Goal: Check status: Check status

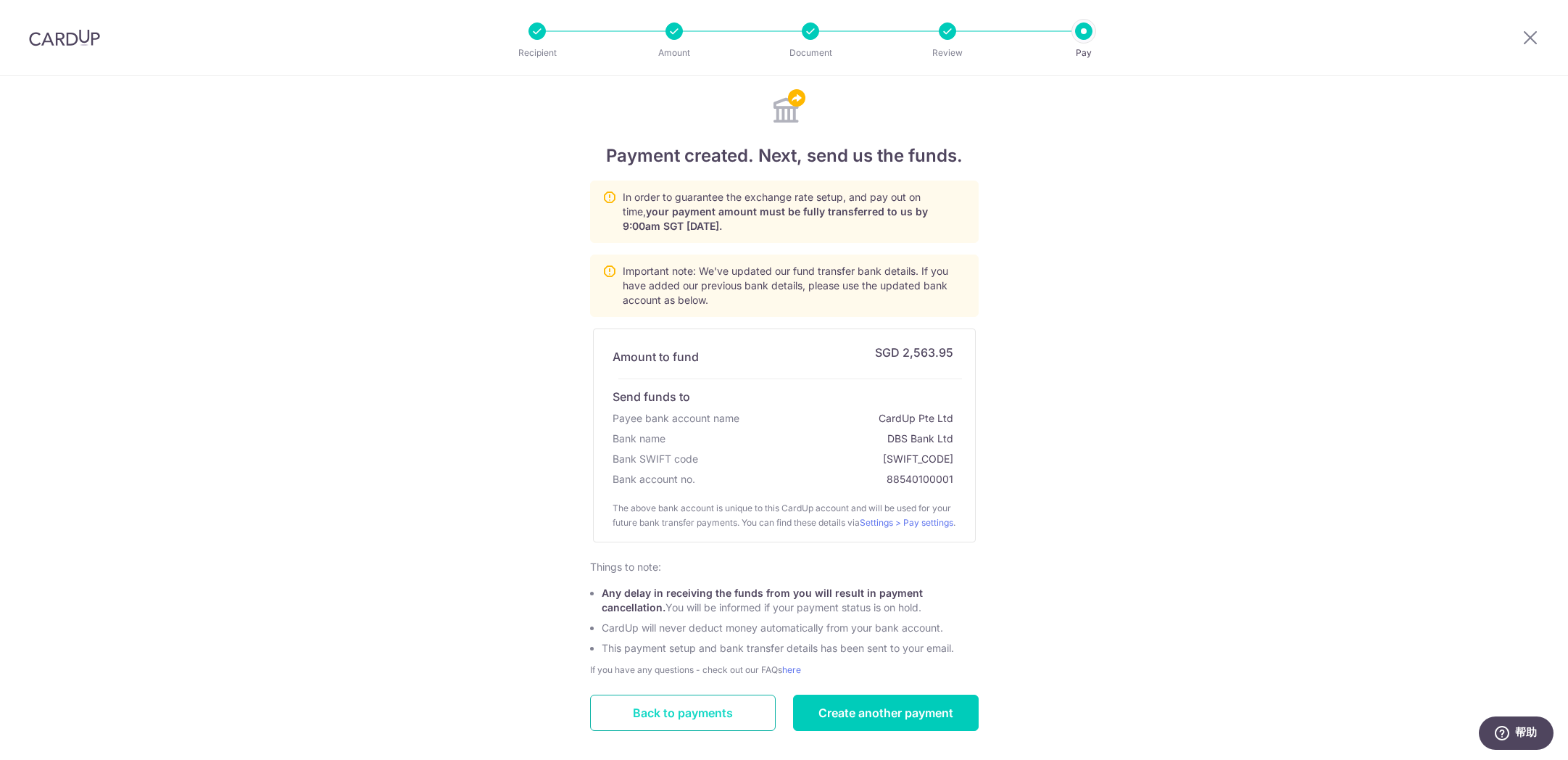
click at [668, 731] on link "Back to payments" at bounding box center [682, 713] width 185 height 36
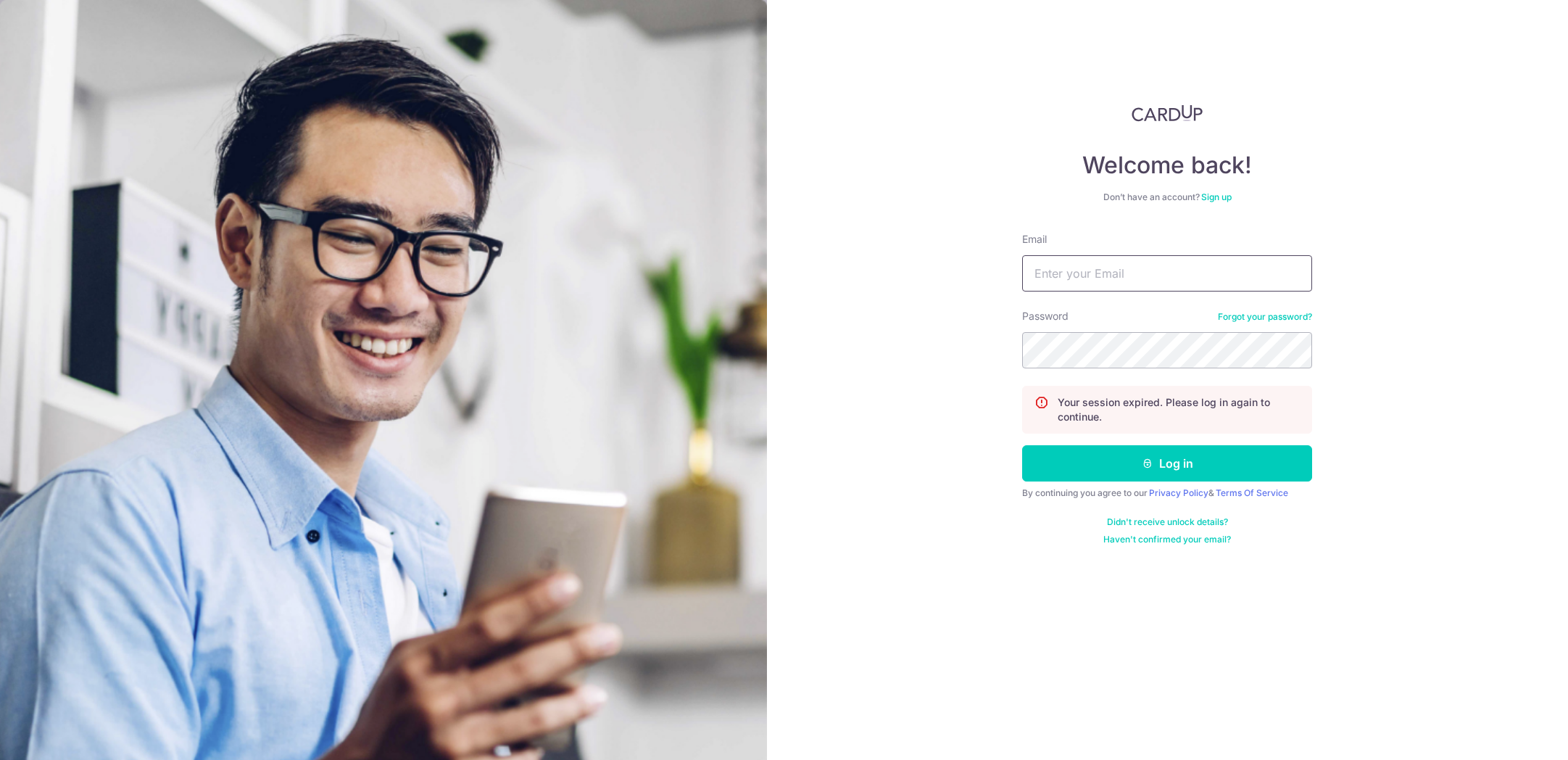
type input "[PERSON_NAME][EMAIL_ADDRESS][DOMAIN_NAME]"
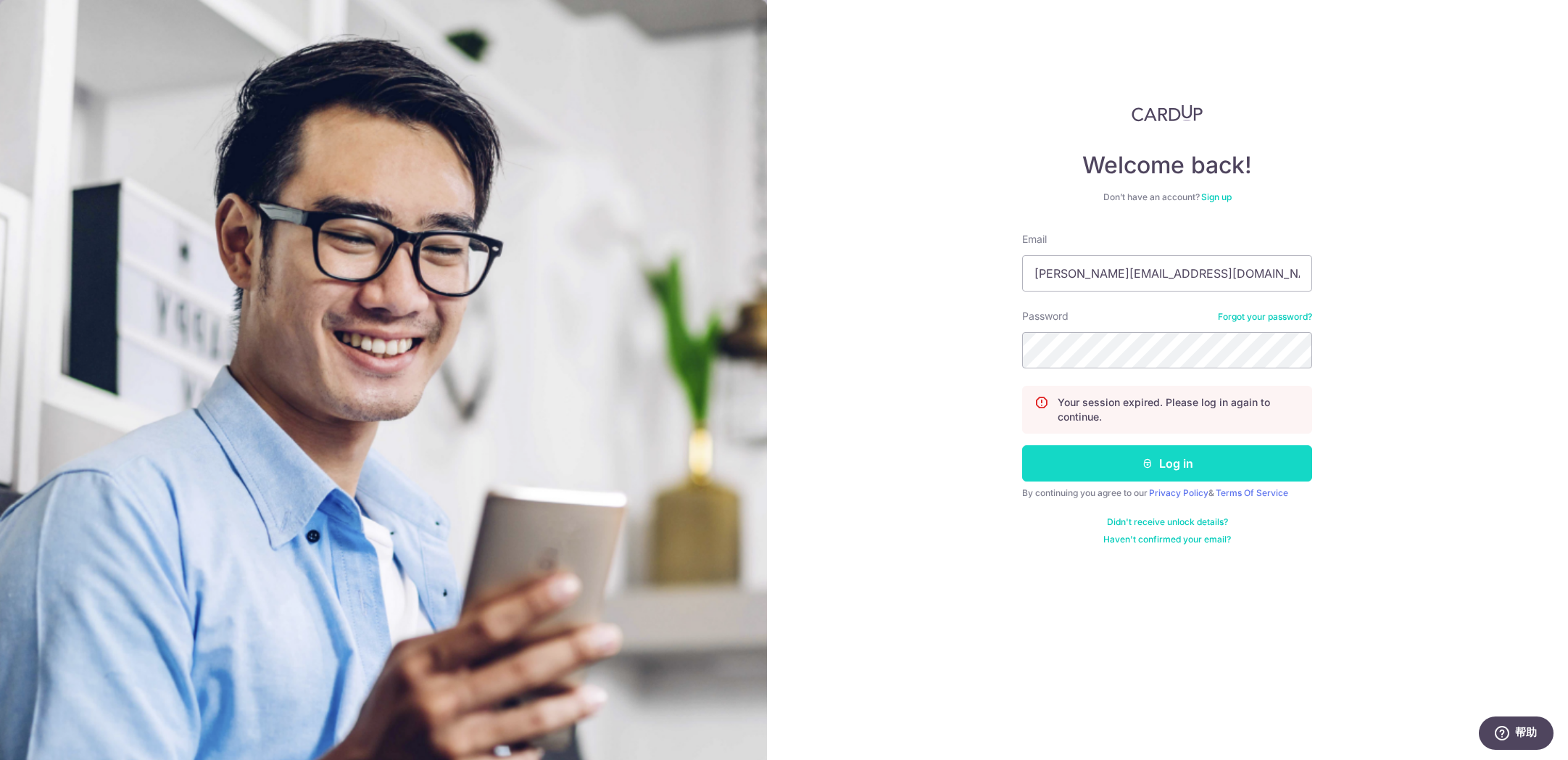
drag, startPoint x: 1108, startPoint y: 469, endPoint x: 1063, endPoint y: 476, distance: 45.5
click at [1106, 469] on button "Log in" at bounding box center [1166, 463] width 290 height 36
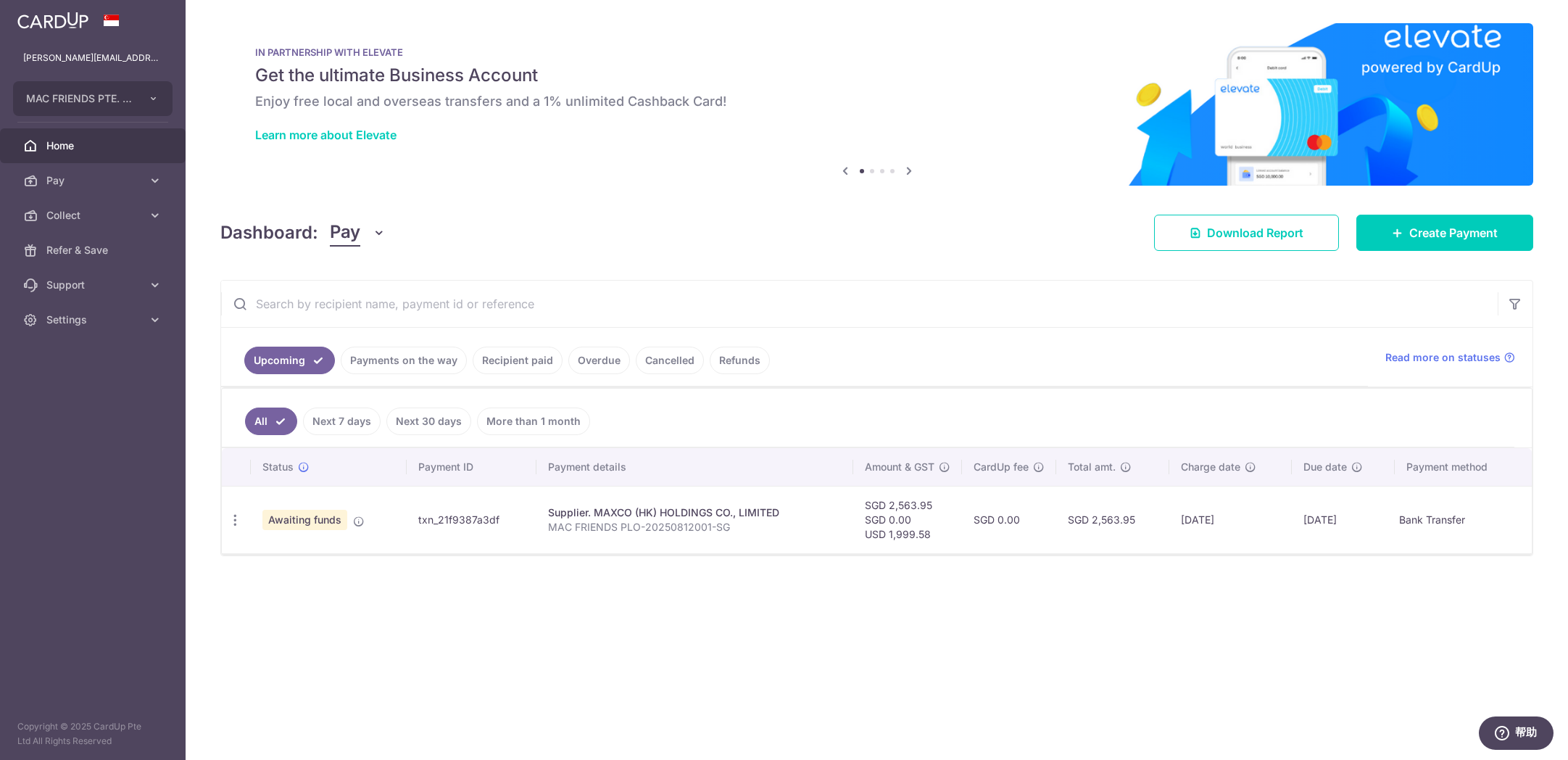
drag, startPoint x: 501, startPoint y: 520, endPoint x: 418, endPoint y: 520, distance: 83.0
click at [418, 520] on td "txn_21f9387a3df" at bounding box center [471, 519] width 130 height 67
copy td "txn_21f9387a3df"
